Goal: Navigation & Orientation: Find specific page/section

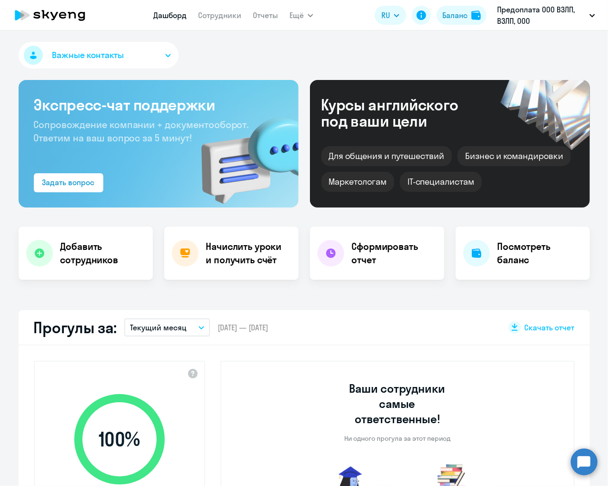
select select "30"
click at [164, 54] on button "Важные контакты" at bounding box center [99, 55] width 160 height 27
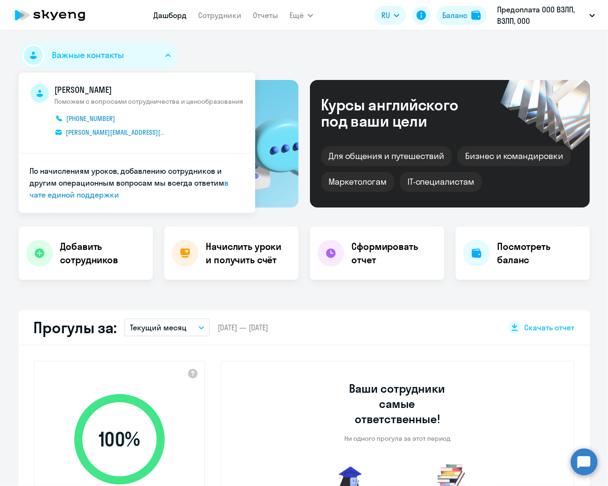
click at [243, 42] on div "Важные контакты Михаил Купин Поможем с вопросами сотрудничества и ценообразован…" at bounding box center [304, 57] width 571 height 30
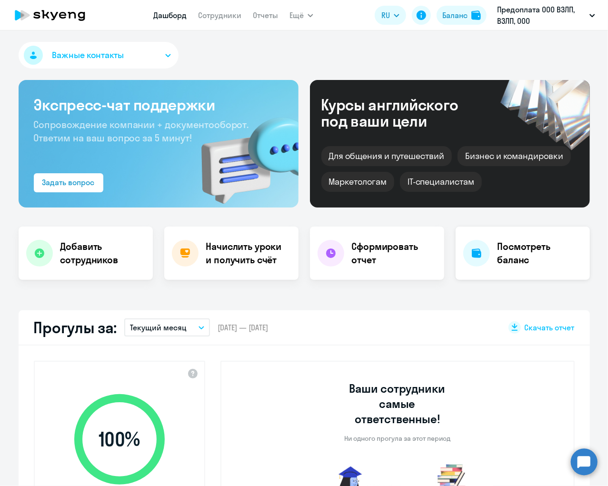
click at [510, 256] on h4 "Посмотреть баланс" at bounding box center [539, 253] width 85 height 27
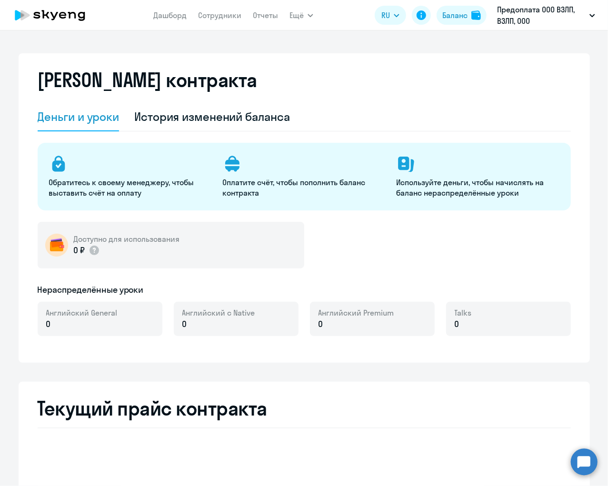
select select "english_adult_not_native_speaker"
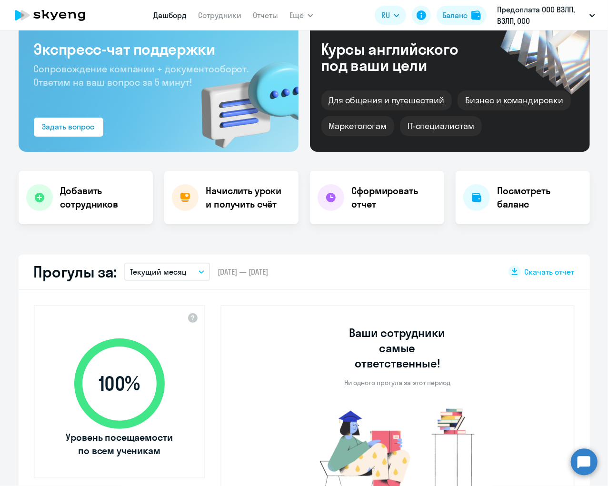
select select "30"
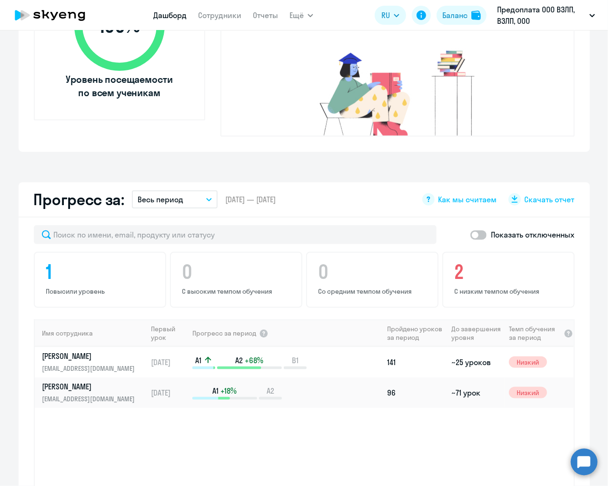
scroll to position [418, 0]
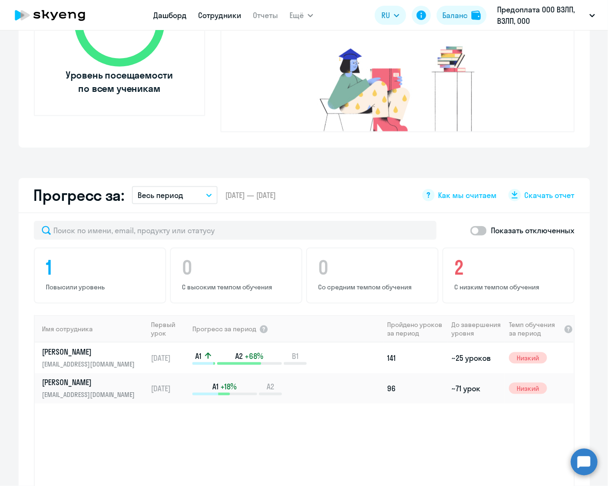
click at [212, 14] on link "Сотрудники" at bounding box center [219, 15] width 43 height 10
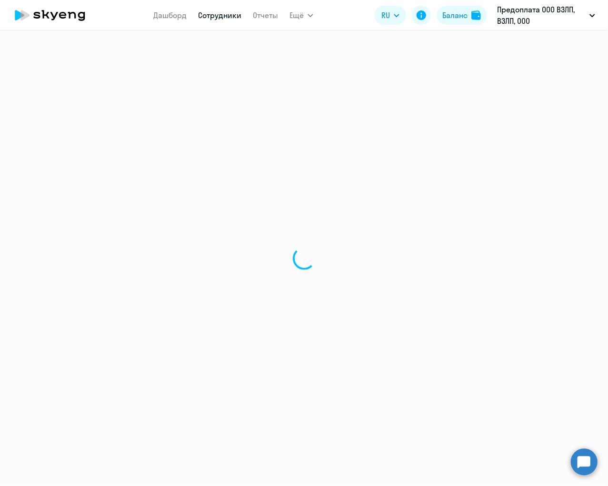
select select "30"
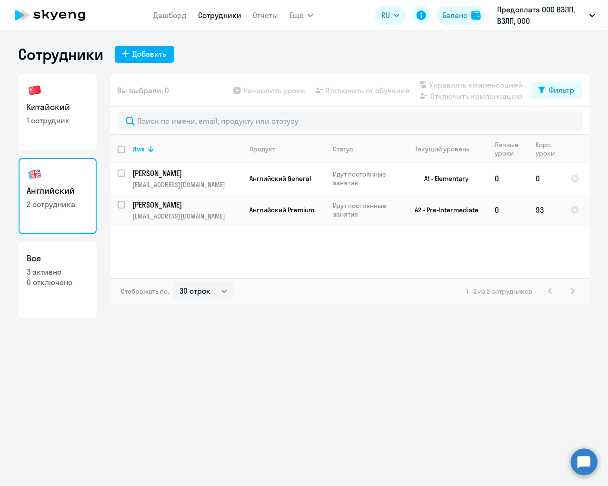
click at [67, 108] on h3 "Китайский" at bounding box center [57, 107] width 61 height 12
select select "30"
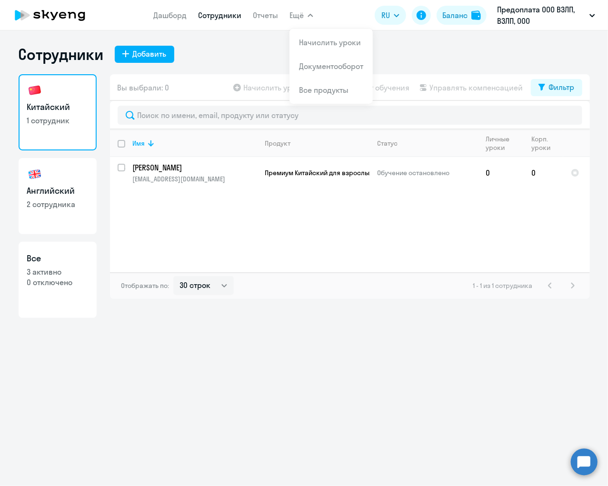
click at [54, 195] on h3 "Английский" at bounding box center [57, 191] width 61 height 12
select select "30"
